Goal: Task Accomplishment & Management: Manage account settings

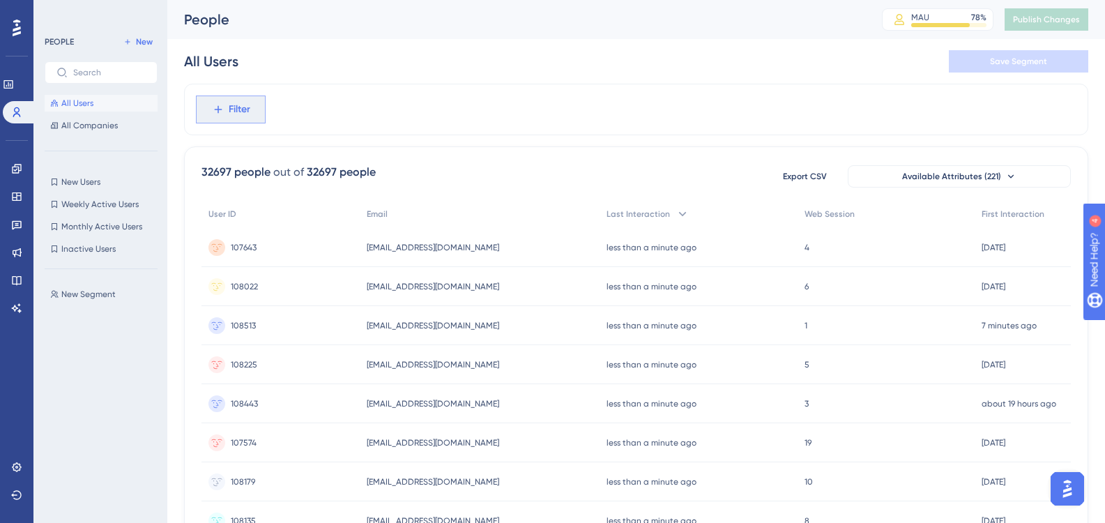
click at [229, 106] on span "Filter" at bounding box center [240, 109] width 22 height 17
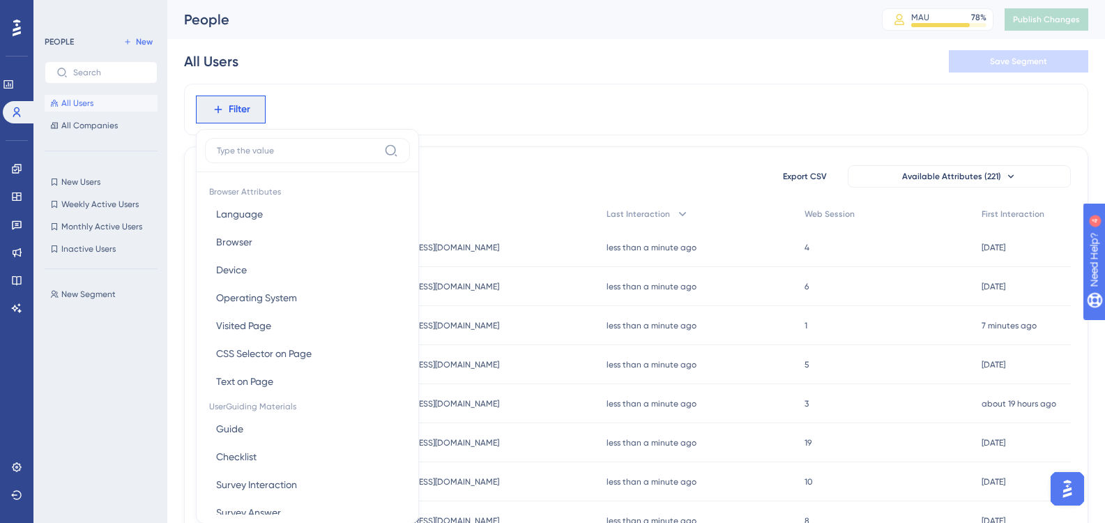
scroll to position [65, 0]
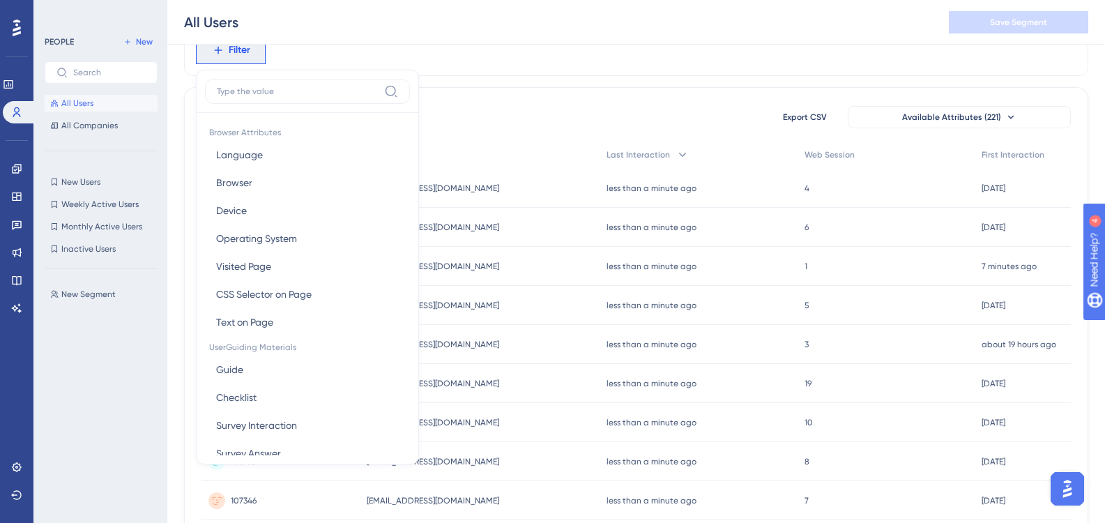
click at [321, 85] on label at bounding box center [307, 91] width 205 height 25
click at [321, 86] on input at bounding box center [298, 91] width 162 height 11
click at [277, 101] on label at bounding box center [307, 91] width 205 height 25
click at [277, 97] on input at bounding box center [298, 91] width 162 height 11
click at [258, 92] on input at bounding box center [298, 91] width 162 height 11
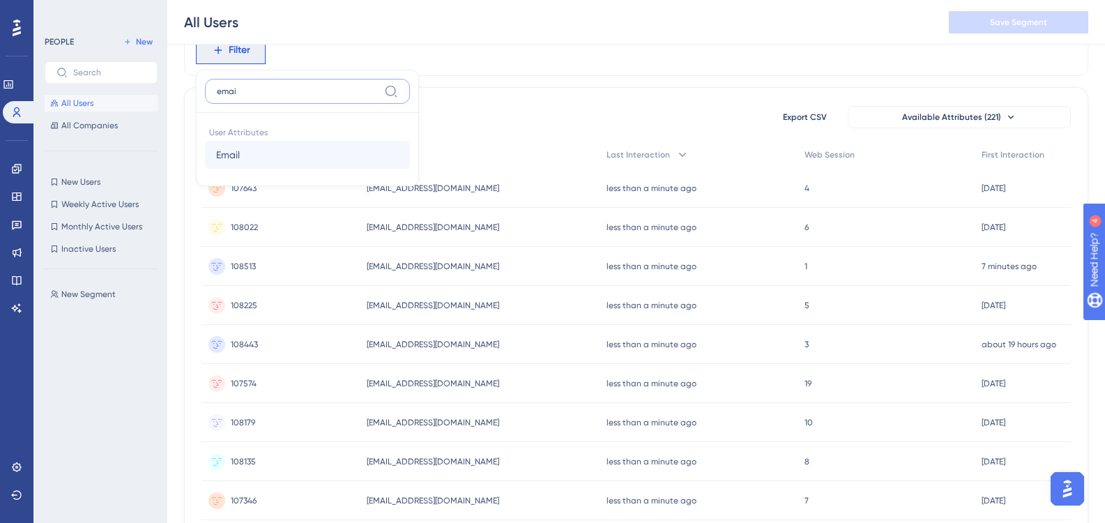
type input "emai"
click at [300, 145] on button "Email Email" at bounding box center [307, 155] width 205 height 28
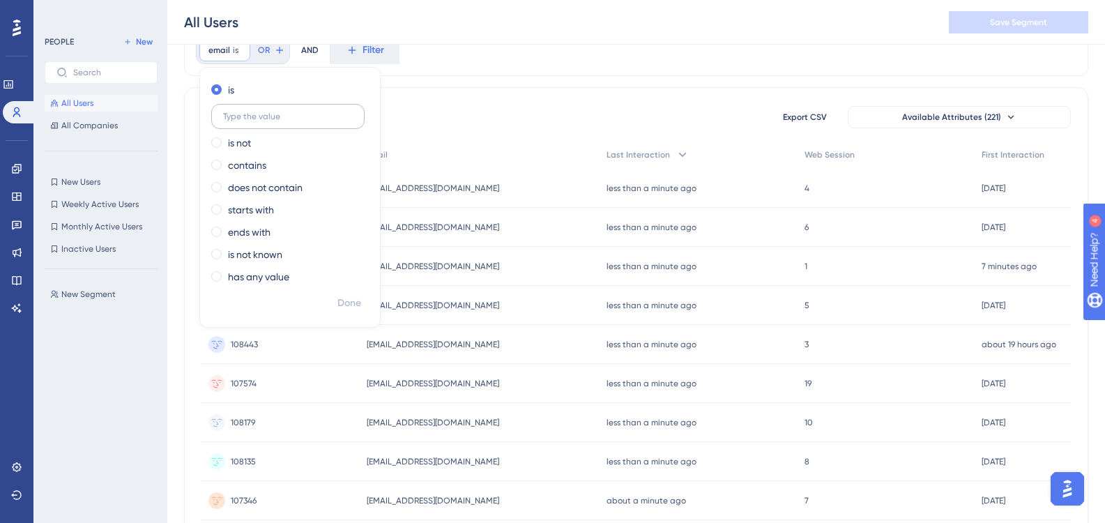
drag, startPoint x: 293, startPoint y: 118, endPoint x: 299, endPoint y: 112, distance: 8.4
click at [293, 118] on input "text" at bounding box center [288, 117] width 130 height 10
type input "[EMAIL_ADDRESS][DOMAIN_NAME]"
click at [349, 300] on span "Done" at bounding box center [349, 303] width 24 height 17
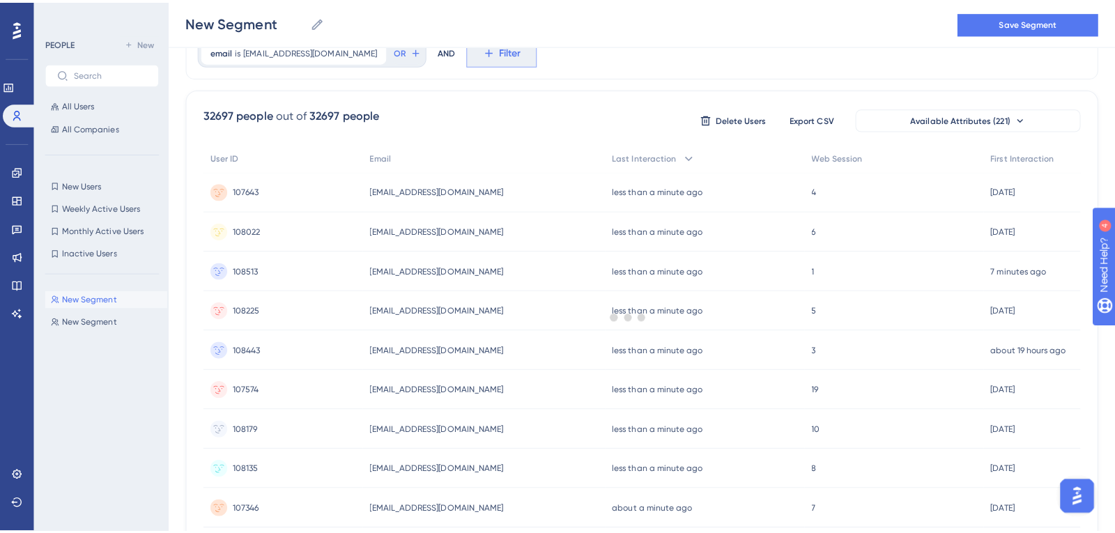
scroll to position [0, 0]
